Goal: Complete application form

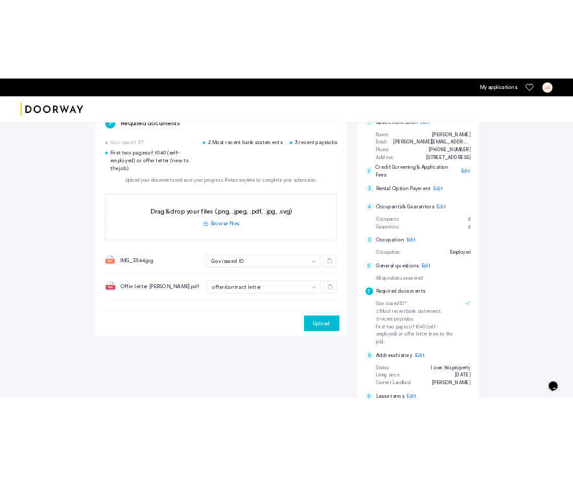
scroll to position [119, 0]
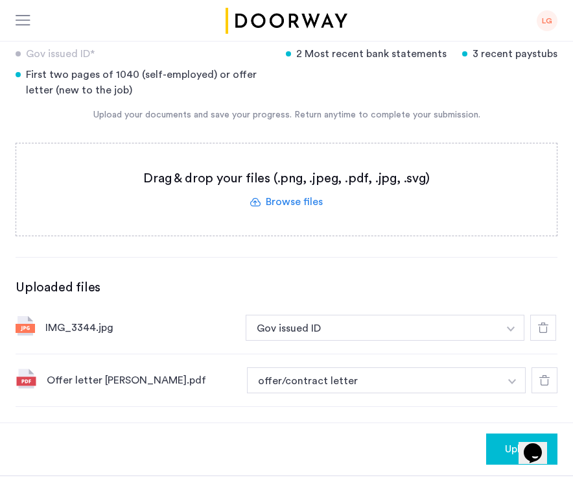
click at [302, 199] on label at bounding box center [286, 189] width 541 height 92
click at [0, 0] on input "file" at bounding box center [0, 0] width 0 height 0
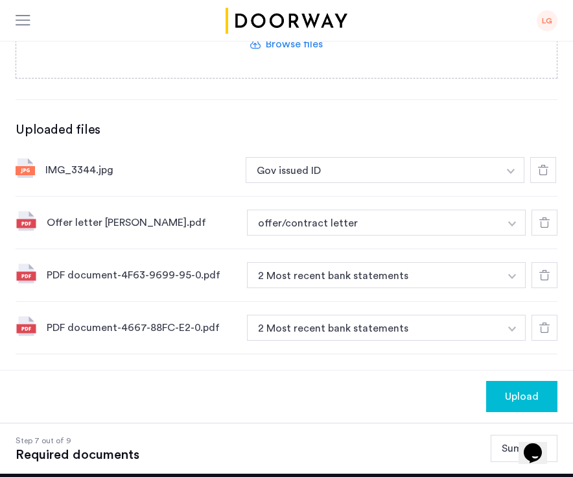
scroll to position [281, 0]
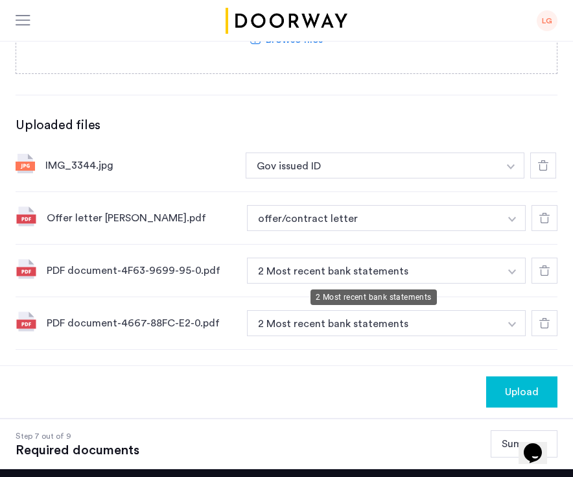
click at [410, 274] on button "2 Most recent bank statements" at bounding box center [373, 271] width 253 height 26
click at [416, 274] on button "2 Most recent bank statements" at bounding box center [373, 271] width 253 height 26
click at [516, 265] on button "button" at bounding box center [513, 271] width 27 height 26
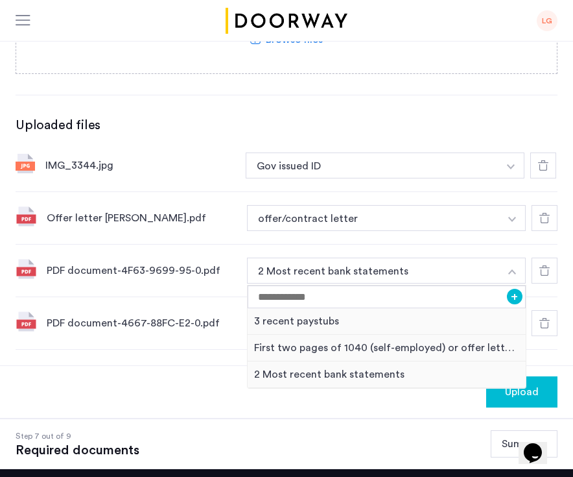
click at [516, 265] on button "button" at bounding box center [513, 271] width 27 height 26
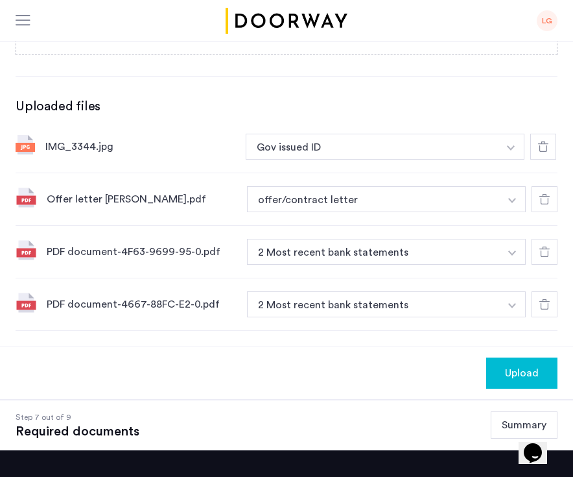
scroll to position [323, 0]
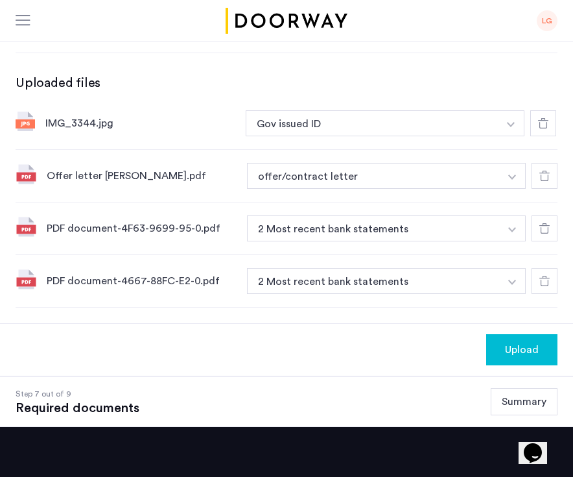
click at [506, 356] on span "Upload" at bounding box center [522, 350] width 34 height 16
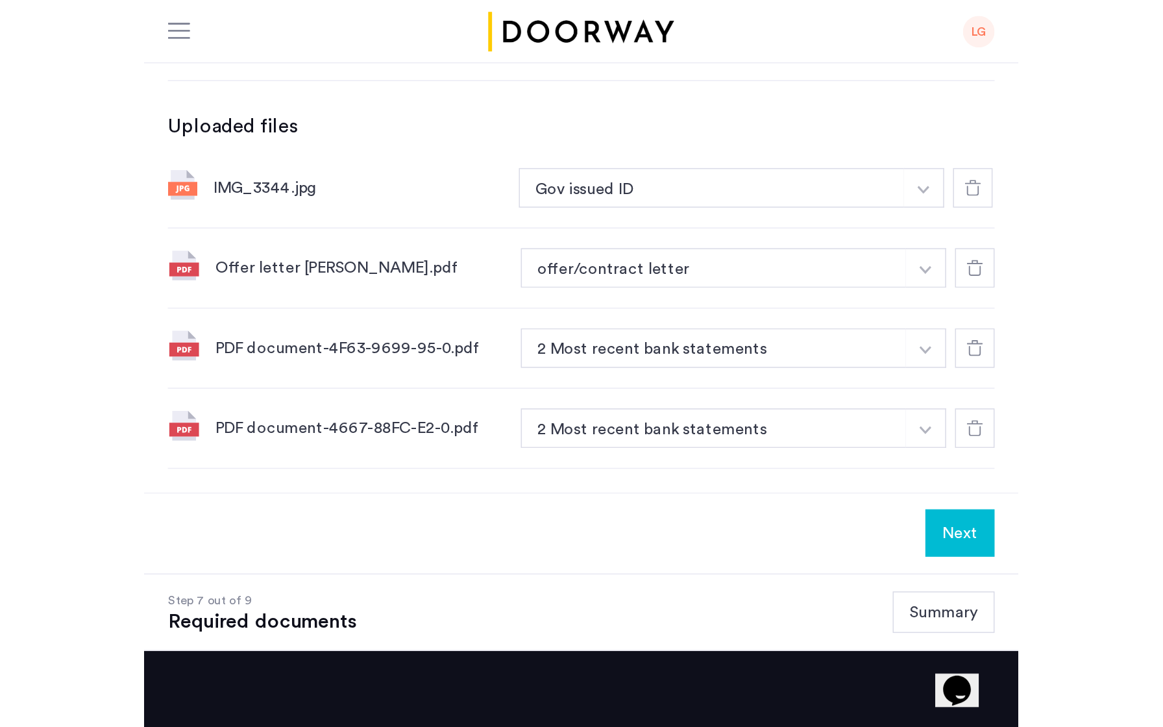
scroll to position [248, 0]
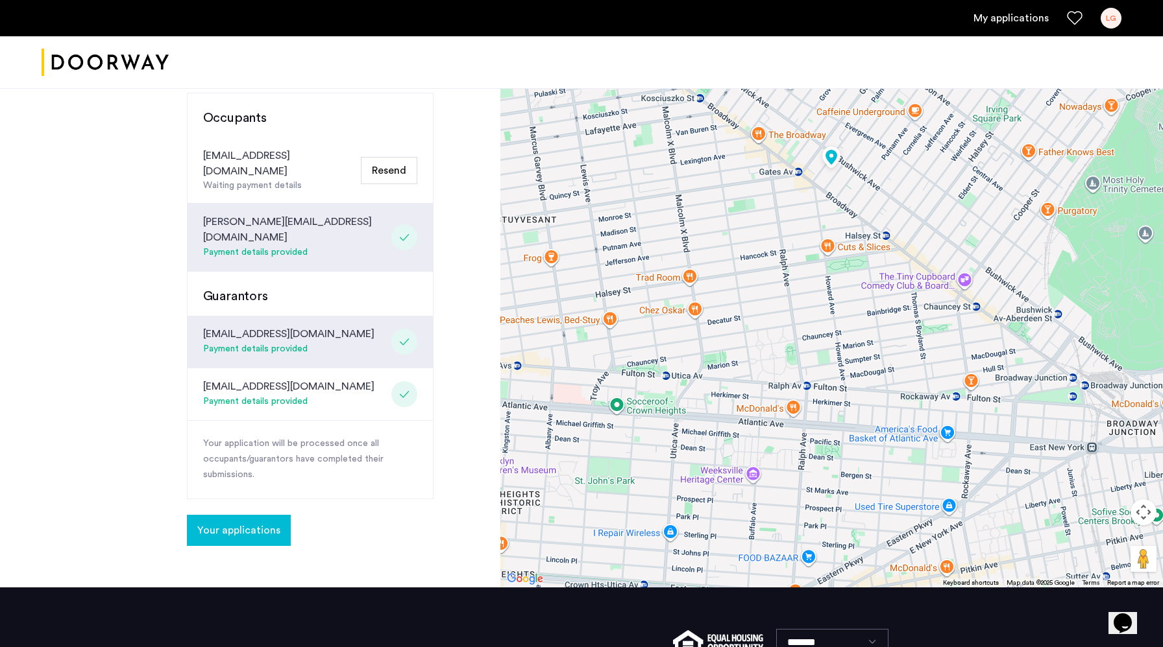
scroll to position [324, 0]
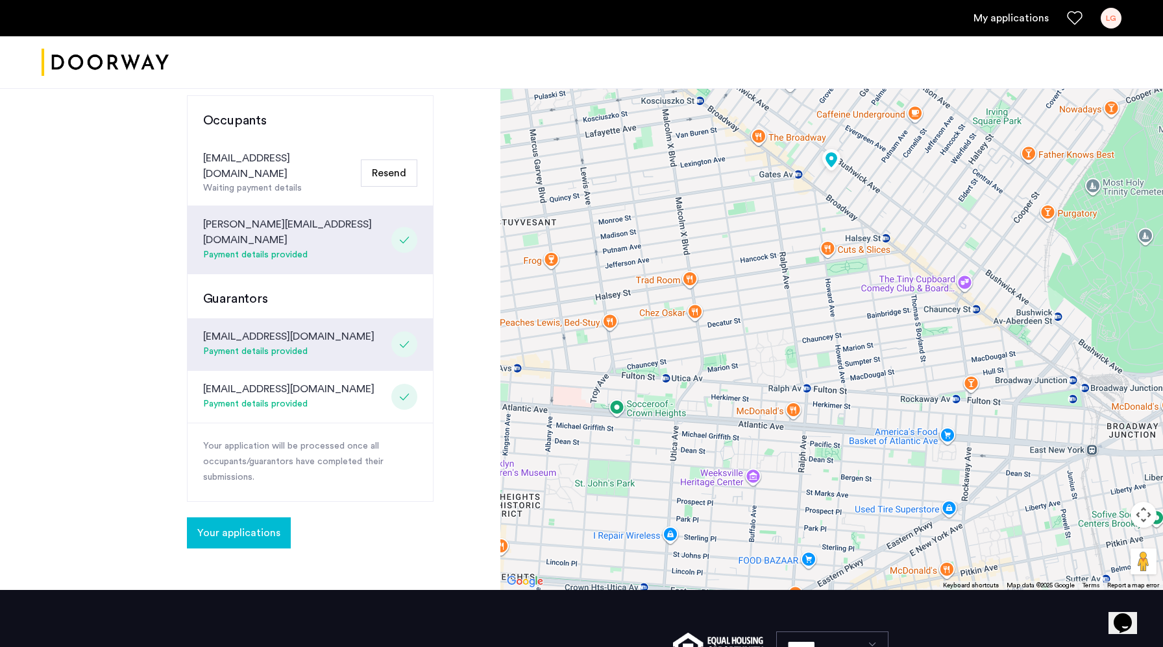
click at [252, 525] on span "Your applications" at bounding box center [238, 533] width 83 height 16
